Goal: Navigation & Orientation: Go to known website

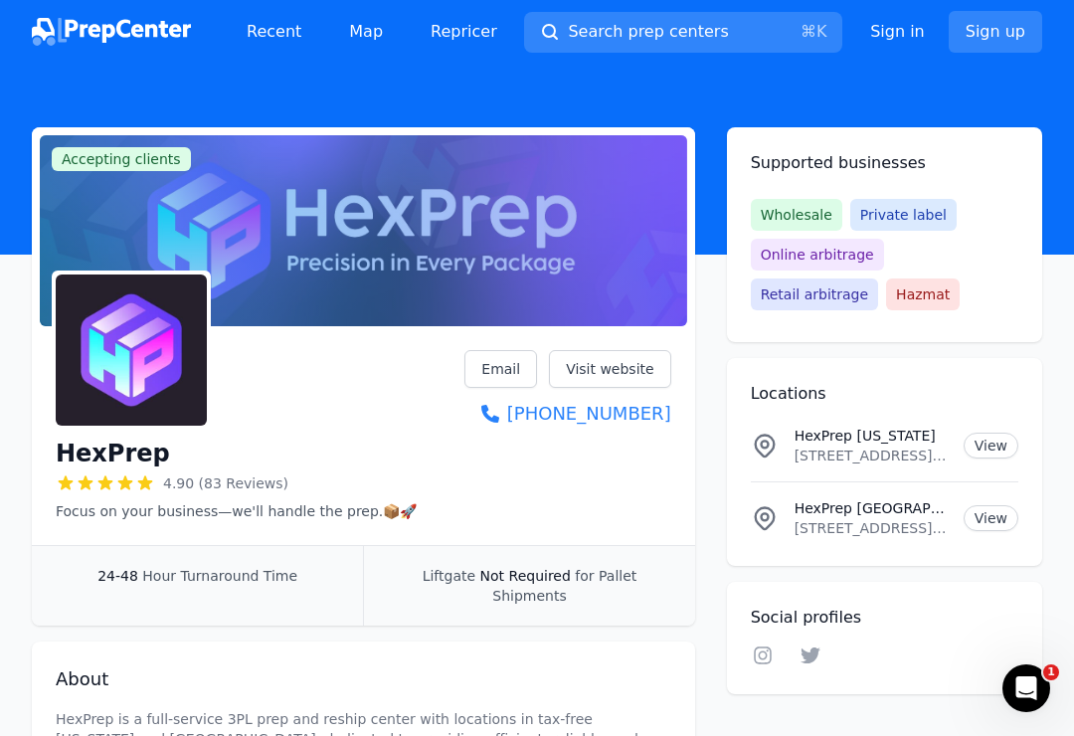
click at [1000, 516] on link "View" at bounding box center [991, 518] width 55 height 26
click at [791, 217] on span "Wholesale" at bounding box center [796, 215] width 91 height 32
click at [781, 218] on span "Wholesale" at bounding box center [796, 215] width 91 height 32
click at [782, 204] on span "Wholesale" at bounding box center [796, 215] width 91 height 32
click at [917, 213] on span "Private label" at bounding box center [903, 215] width 106 height 32
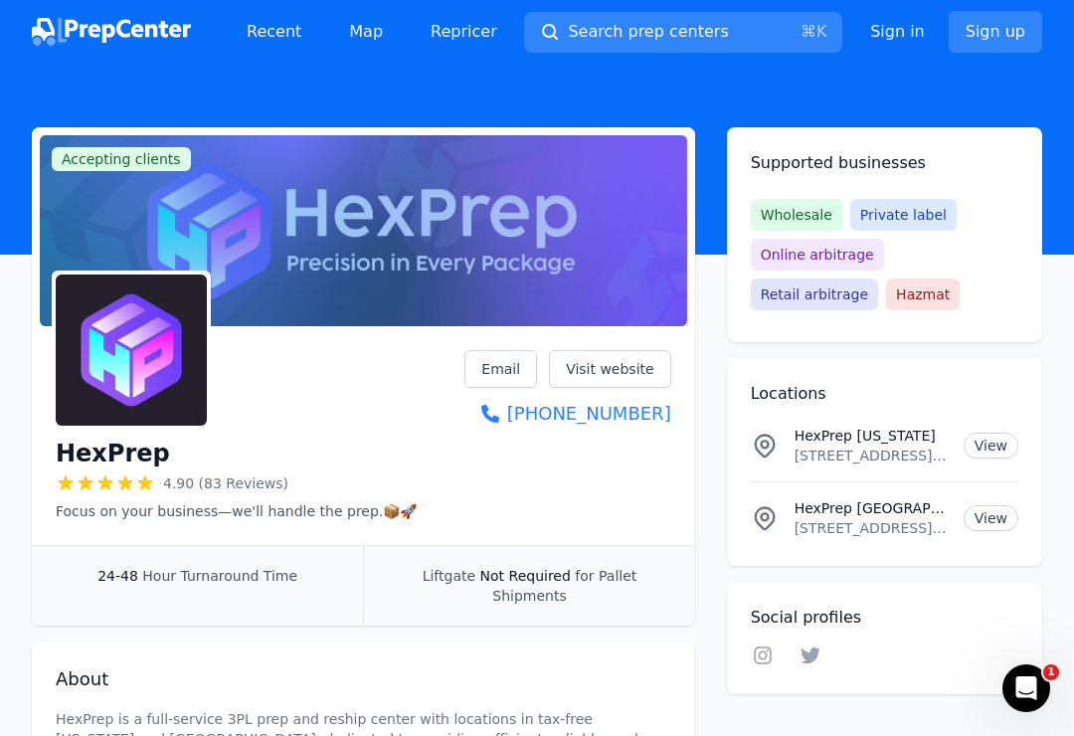
click at [807, 207] on span "Wholesale" at bounding box center [796, 215] width 91 height 32
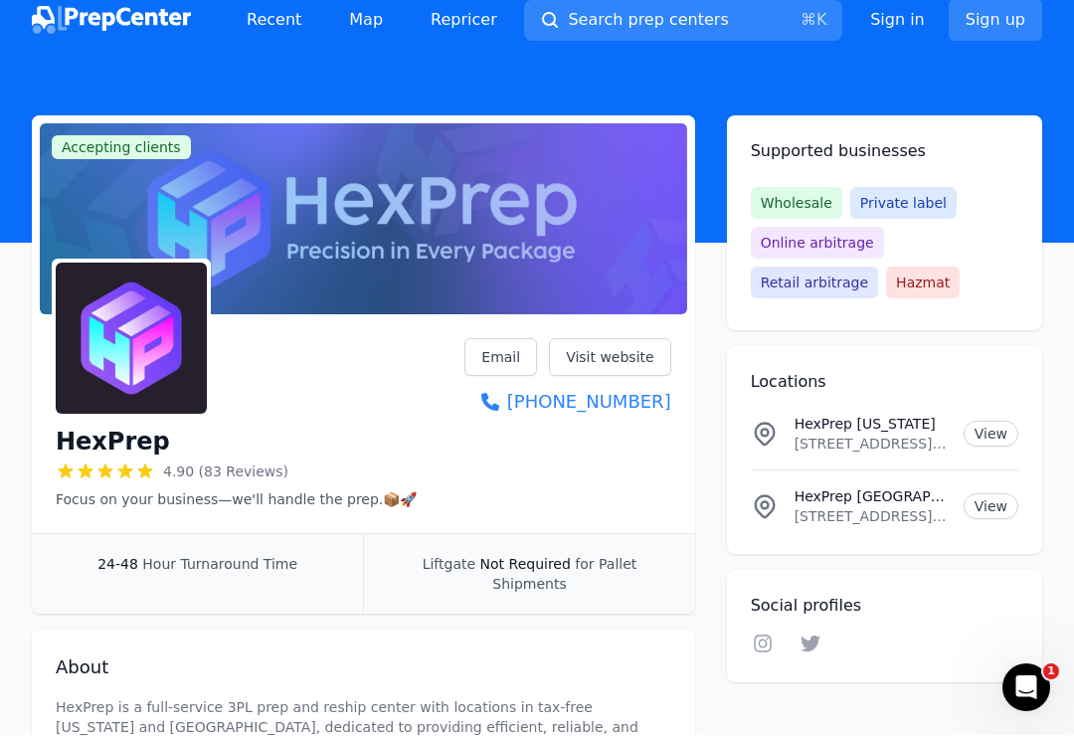
scroll to position [12, 0]
click at [643, 360] on link "Visit website" at bounding box center [610, 357] width 122 height 38
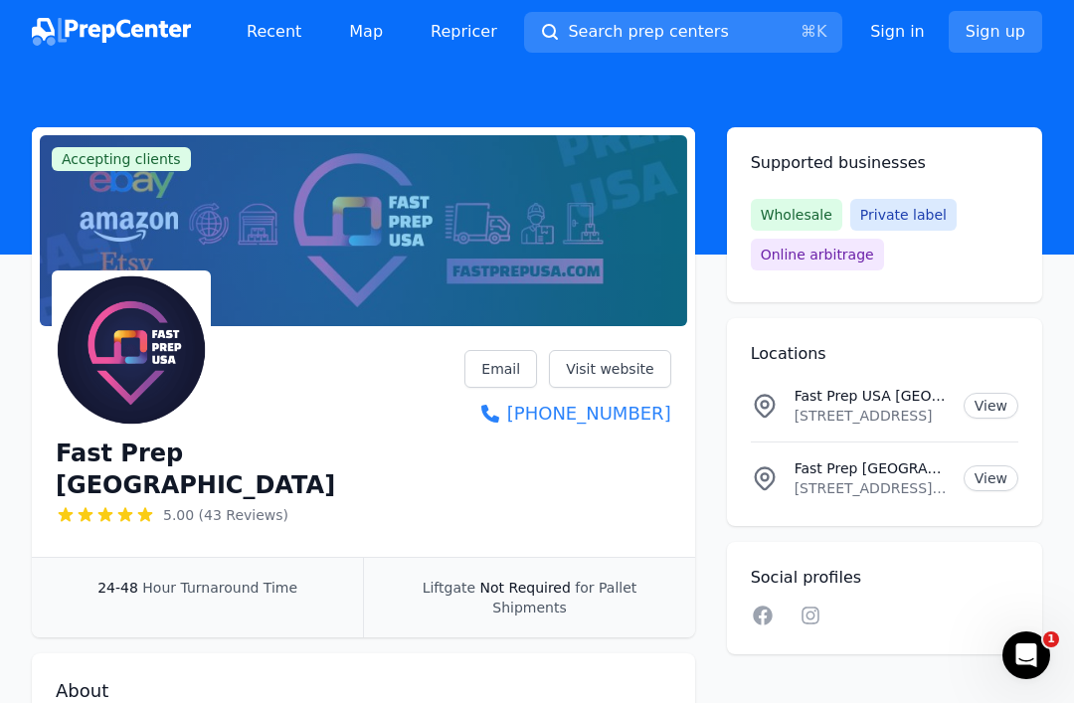
click at [644, 360] on link "Visit website" at bounding box center [610, 369] width 122 height 38
